Goal: Transaction & Acquisition: Purchase product/service

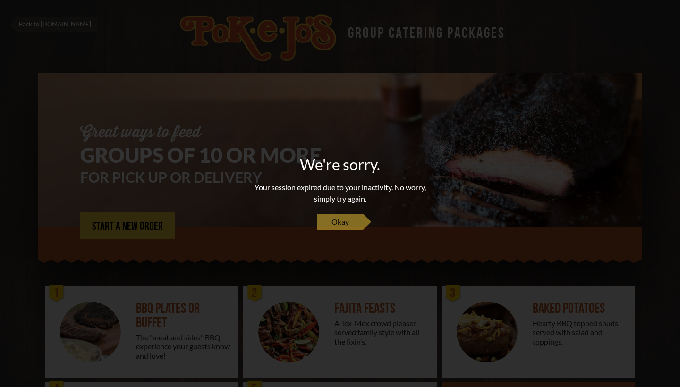
click at [342, 217] on span "Okay" at bounding box center [339, 221] width 17 height 11
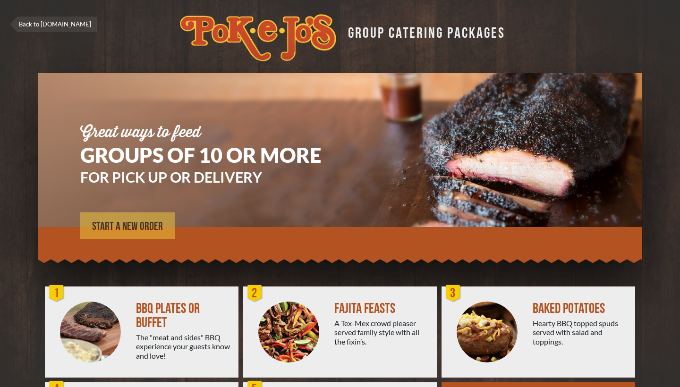
click at [116, 226] on span "START A NEW ORDER" at bounding box center [127, 226] width 71 height 11
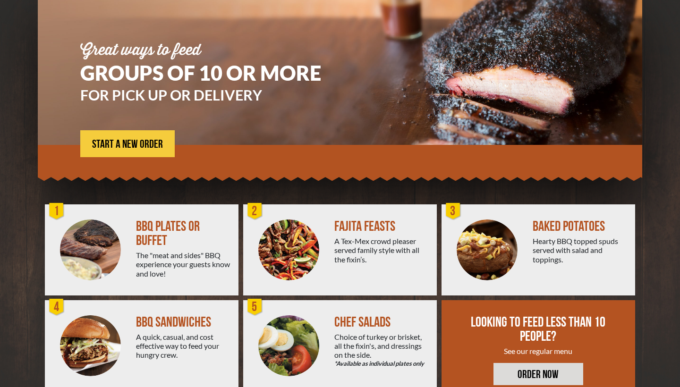
scroll to position [103, 0]
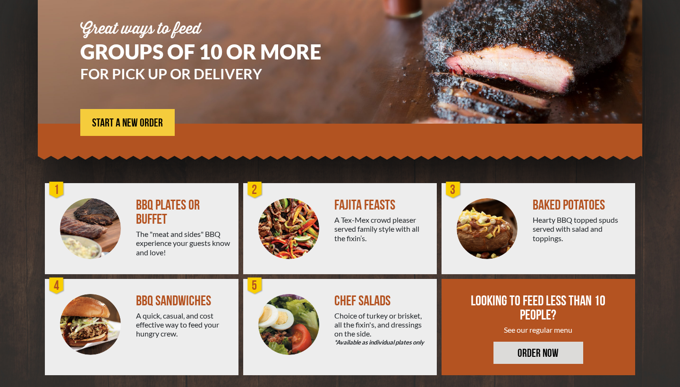
click at [314, 211] on img at bounding box center [288, 228] width 61 height 61
click at [116, 125] on span "START A NEW ORDER" at bounding box center [127, 123] width 71 height 11
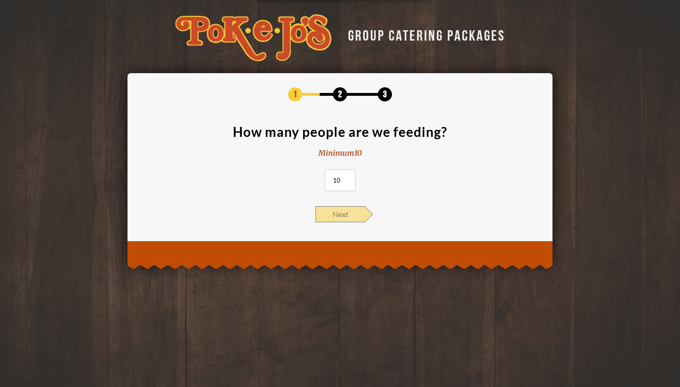
click at [344, 210] on span "Next" at bounding box center [340, 214] width 50 height 16
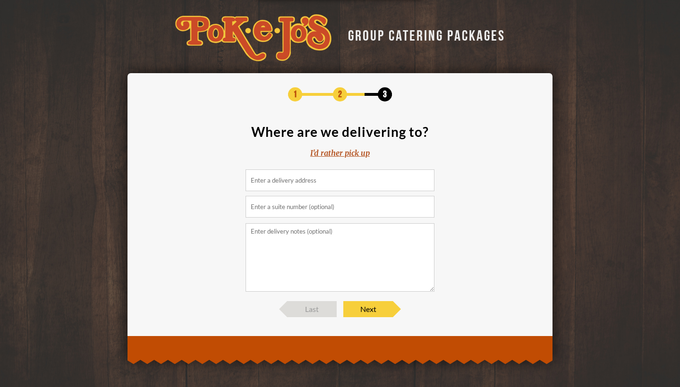
click at [312, 185] on input at bounding box center [339, 180] width 189 height 22
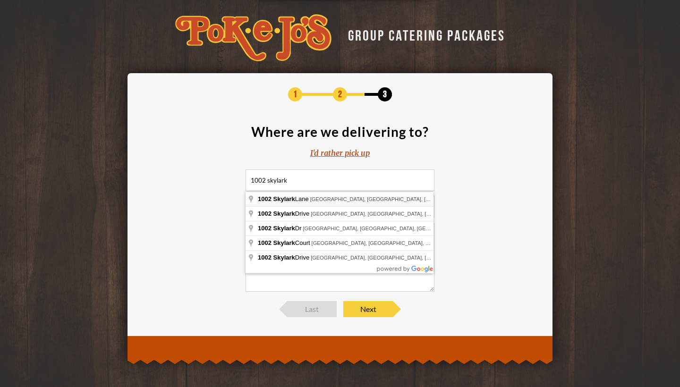
type input "1002 Skylark Lane, Hutto, TX, USA"
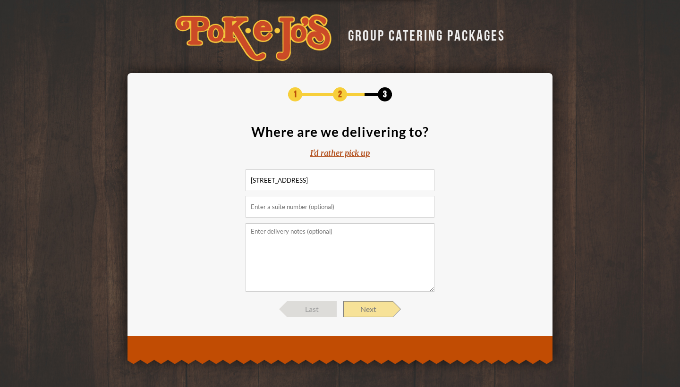
click at [372, 307] on span "Next" at bounding box center [368, 309] width 50 height 16
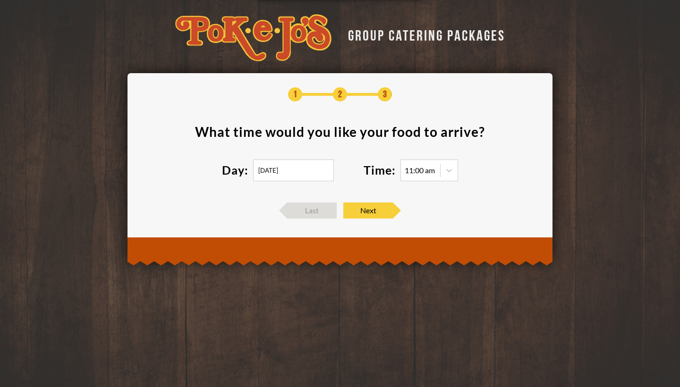
click at [286, 168] on input "08/27/2025" at bounding box center [293, 171] width 81 height 22
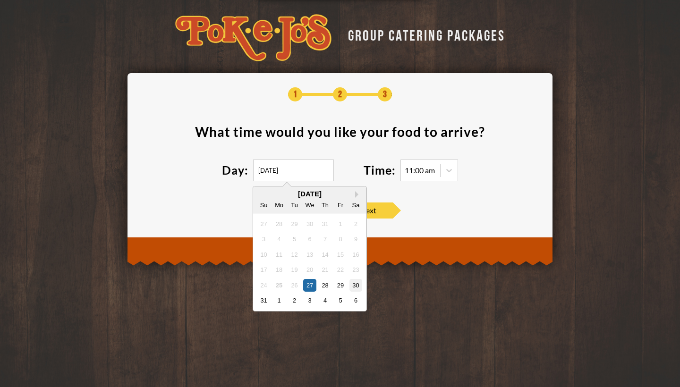
click at [356, 283] on div "30" at bounding box center [355, 284] width 13 height 13
type input "08/30/2025"
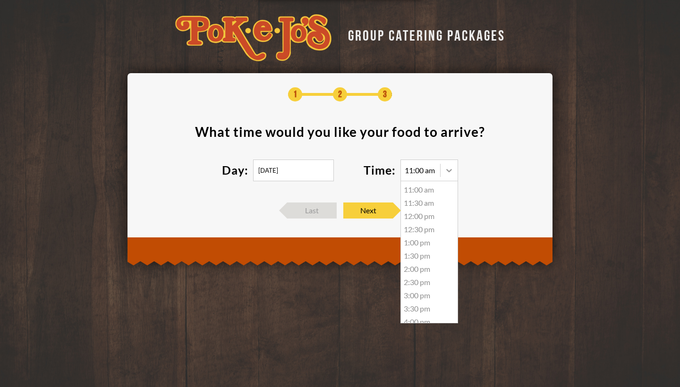
click at [449, 171] on icon at bounding box center [449, 170] width 6 height 3
click at [437, 190] on div "11:00 am" at bounding box center [429, 189] width 57 height 13
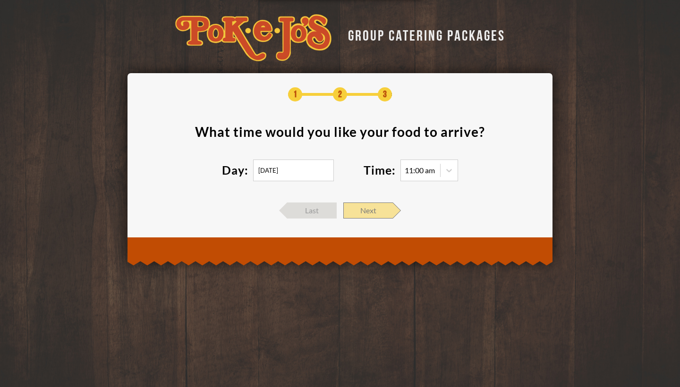
click at [367, 207] on span "Next" at bounding box center [368, 210] width 50 height 16
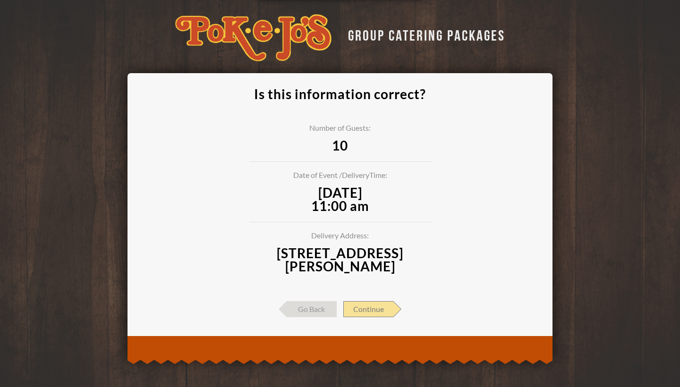
click at [375, 308] on span "Continue" at bounding box center [368, 309] width 50 height 16
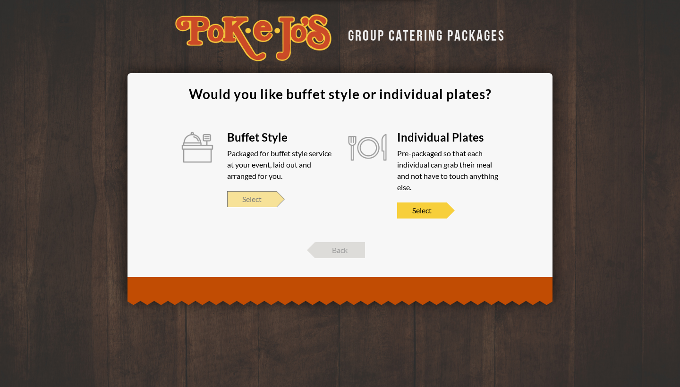
click at [255, 199] on span "Select" at bounding box center [252, 199] width 50 height 16
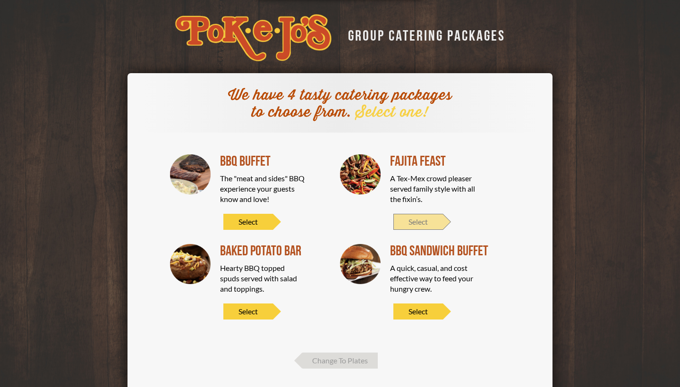
click at [416, 224] on span "Select" at bounding box center [418, 222] width 50 height 16
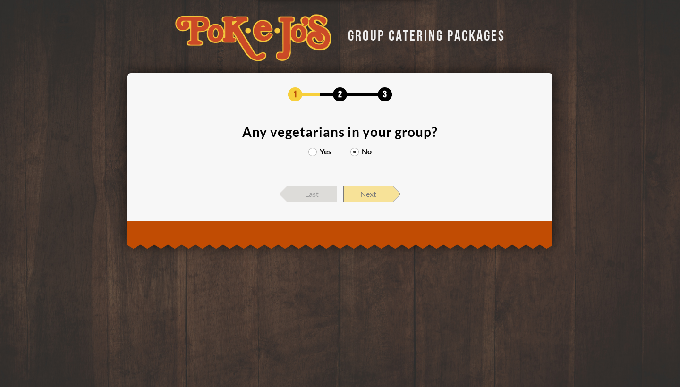
click at [367, 191] on span "Next" at bounding box center [368, 194] width 50 height 16
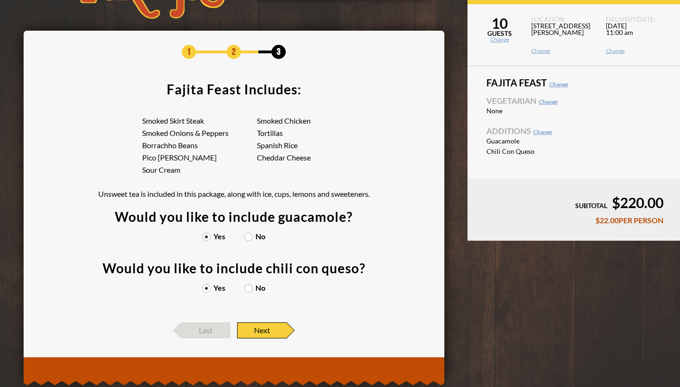
scroll to position [42, 0]
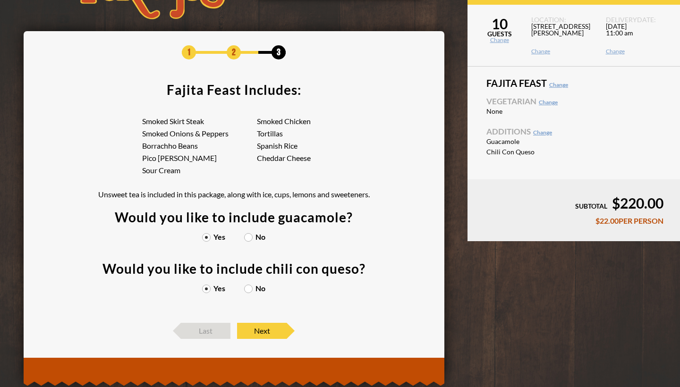
click at [249, 236] on label "No" at bounding box center [254, 237] width 21 height 8
click at [0, 0] on input "No" at bounding box center [0, 0] width 0 height 0
click at [261, 328] on span "Next" at bounding box center [262, 331] width 50 height 16
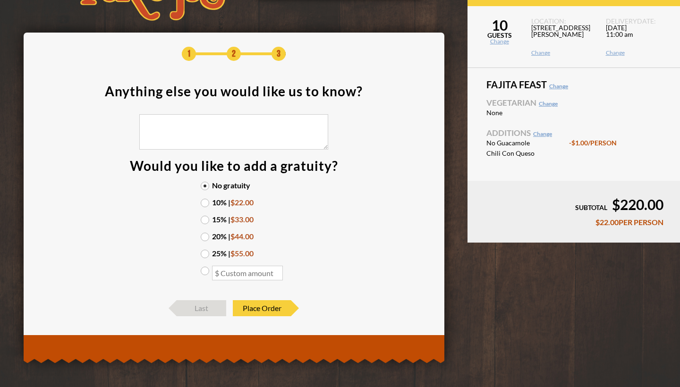
click at [205, 218] on label "15% | $33.00" at bounding box center [234, 220] width 66 height 8
click at [0, 0] on input "15% | $33.00" at bounding box center [0, 0] width 0 height 0
click at [261, 306] on span "Place Order" at bounding box center [262, 308] width 58 height 16
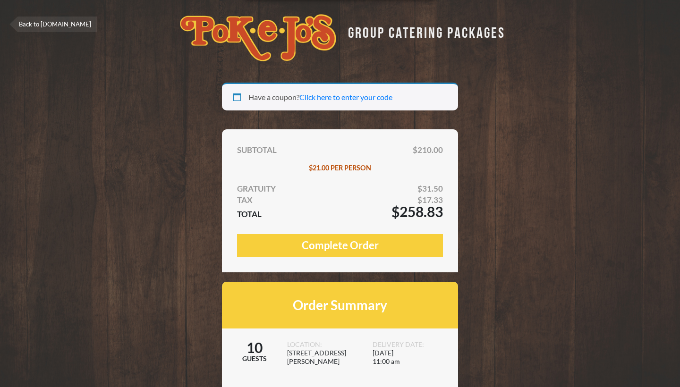
select select "[GEOGRAPHIC_DATA]"
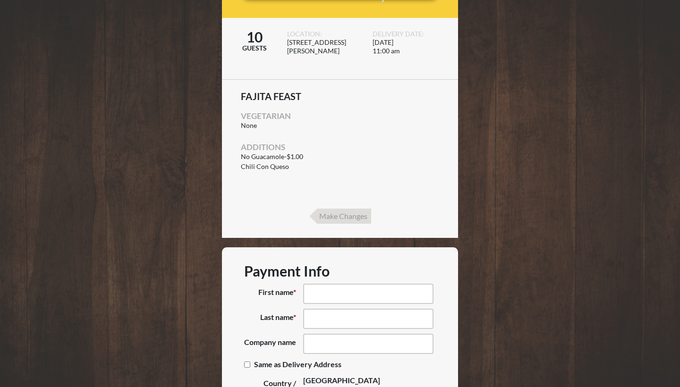
scroll to position [311, 0]
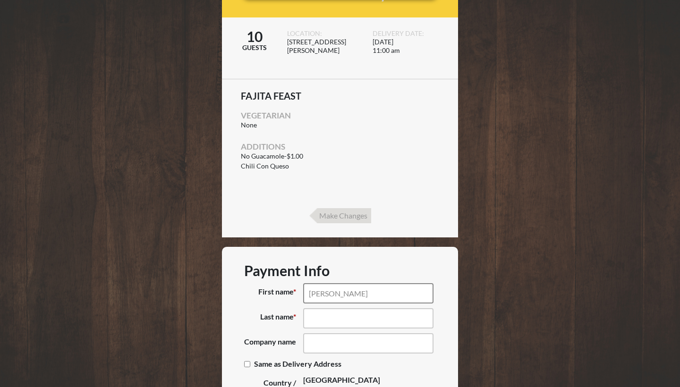
type input "Michael"
click at [252, 293] on label "First name *" at bounding box center [273, 293] width 59 height 20
click at [303, 293] on input "Michael" at bounding box center [368, 293] width 130 height 20
type input "Reese"
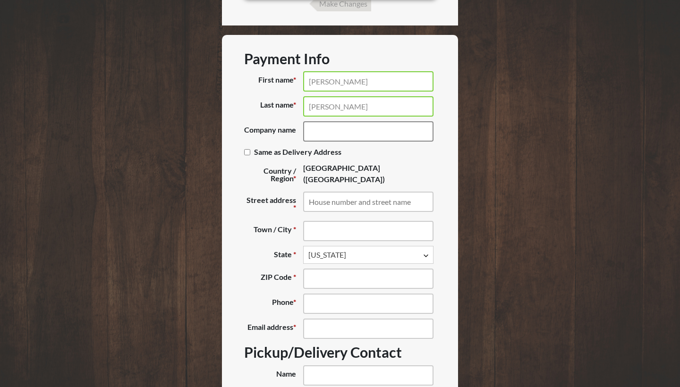
scroll to position [527, 0]
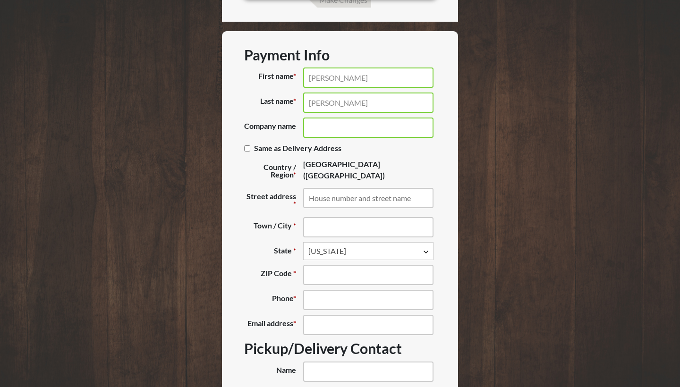
click at [247, 151] on input "Same as Delivery Address (optional)" at bounding box center [247, 148] width 6 height 6
checkbox input "true"
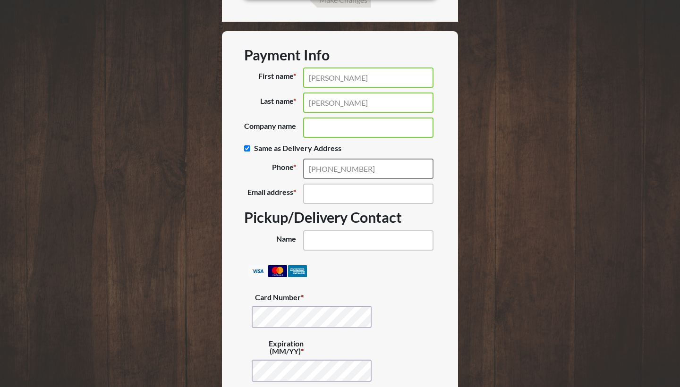
type input "(512) 529-5223"
click at [371, 208] on div "First name * Michael Last name * Reese Company name (optional) Same as Delivery…" at bounding box center [340, 158] width 192 height 183
type input "mreese4309@gmail.com"
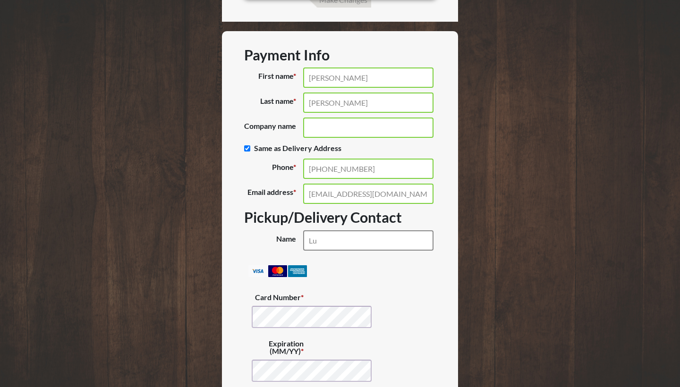
type input "L"
type input "Lauren Carlyle"
click at [399, 284] on li "Pay securely using your credit card. Payment Info Card Number * Expiration (MM/…" at bounding box center [339, 359] width 191 height 193
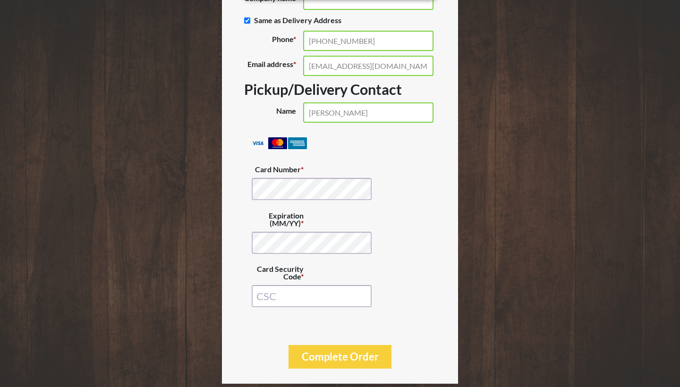
scroll to position [656, 0]
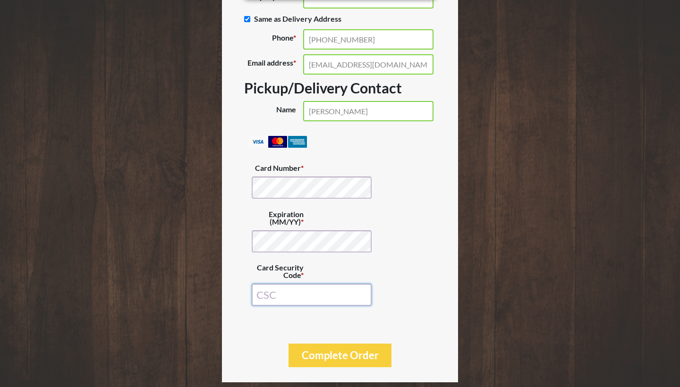
type input "221"
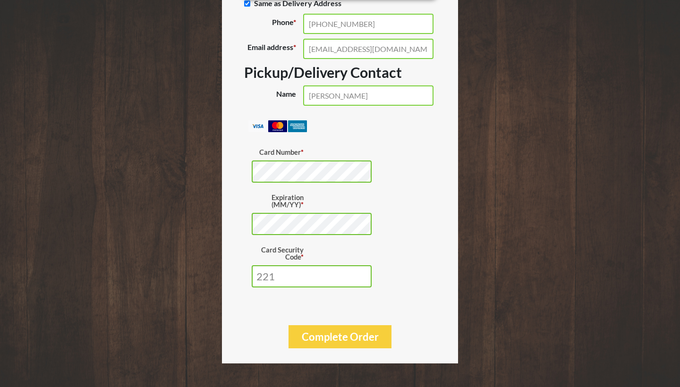
scroll to position [672, 0]
click at [342, 335] on button "Complete Order" at bounding box center [339, 336] width 103 height 23
